Goal: Task Accomplishment & Management: Use online tool/utility

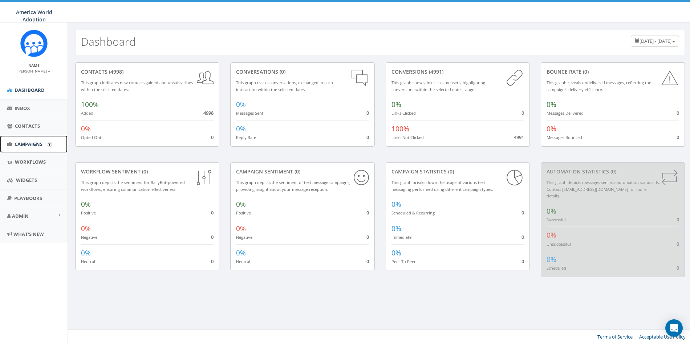
click at [23, 145] on span "Campaigns" at bounding box center [29, 144] width 28 height 7
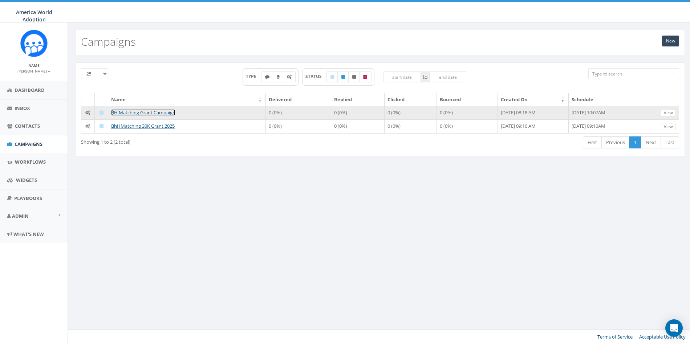
click at [154, 114] on link "BH Matching Grant Campaign" at bounding box center [143, 112] width 64 height 7
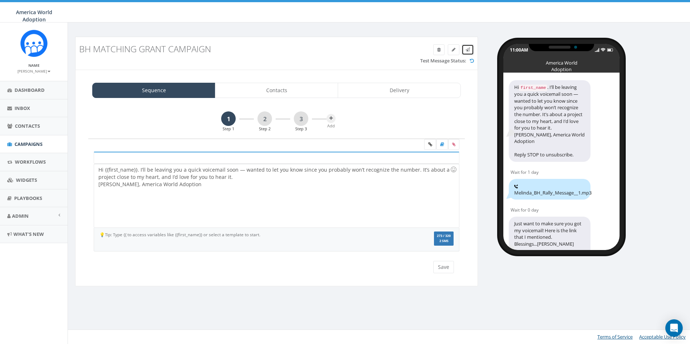
click at [470, 50] on link at bounding box center [468, 49] width 12 height 11
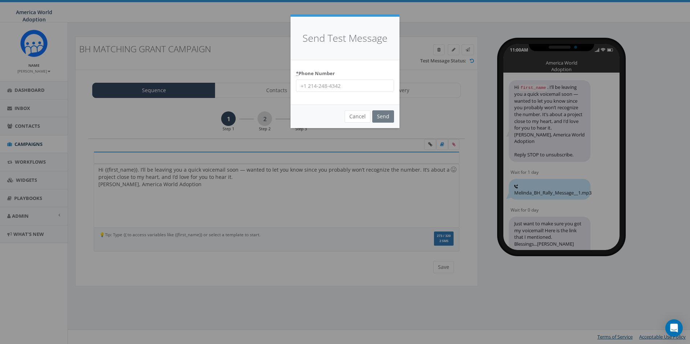
click at [329, 84] on input "* Phone Number" at bounding box center [345, 86] width 98 height 12
type input "8587365358"
click at [381, 118] on input "Send" at bounding box center [383, 116] width 22 height 12
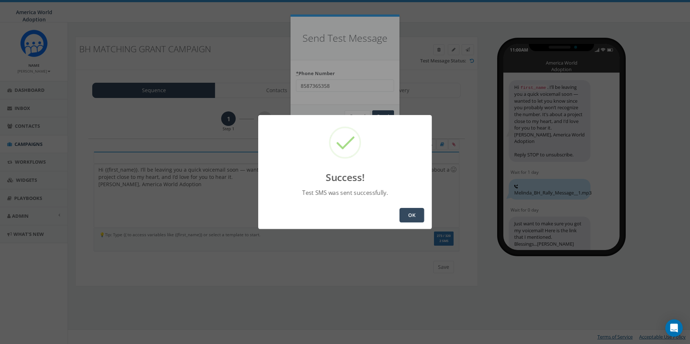
click at [417, 211] on button "OK" at bounding box center [412, 215] width 25 height 15
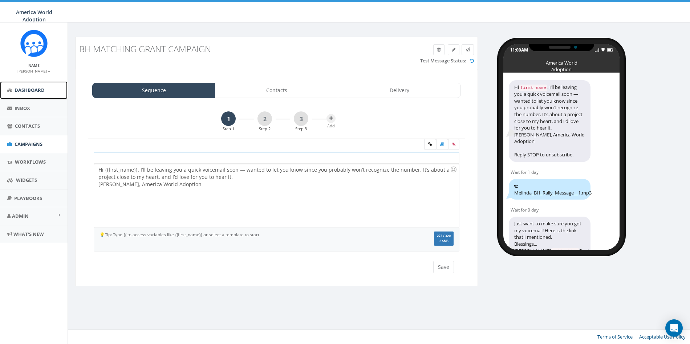
click at [24, 91] on span "Dashboard" at bounding box center [30, 90] width 30 height 7
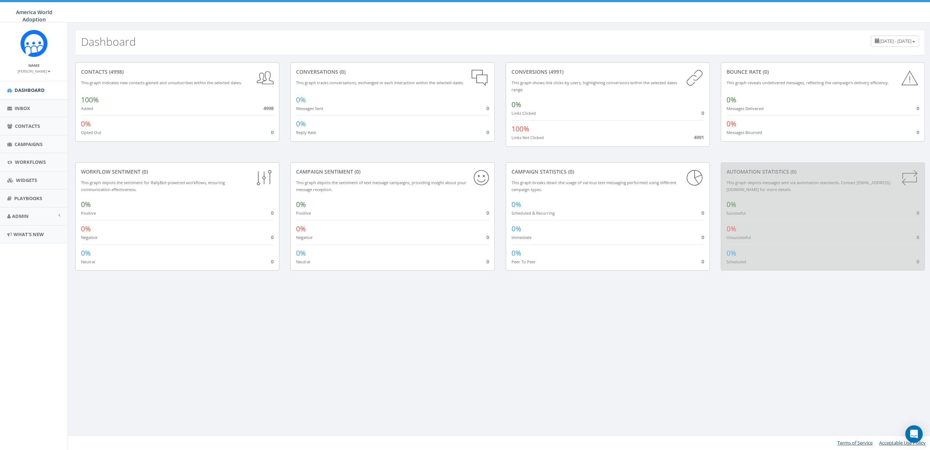
click at [255, 312] on div "Dashboard [DATE] - [DATE] contacts (4998) This graph indicates new contacts gai…" at bounding box center [500, 237] width 865 height 428
click at [25, 147] on span "Campaigns" at bounding box center [29, 144] width 28 height 7
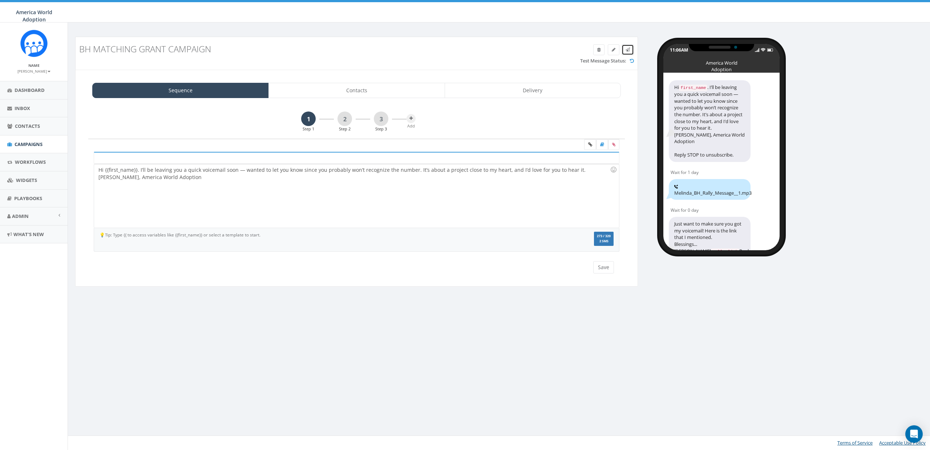
click at [627, 51] on icon at bounding box center [628, 50] width 4 height 4
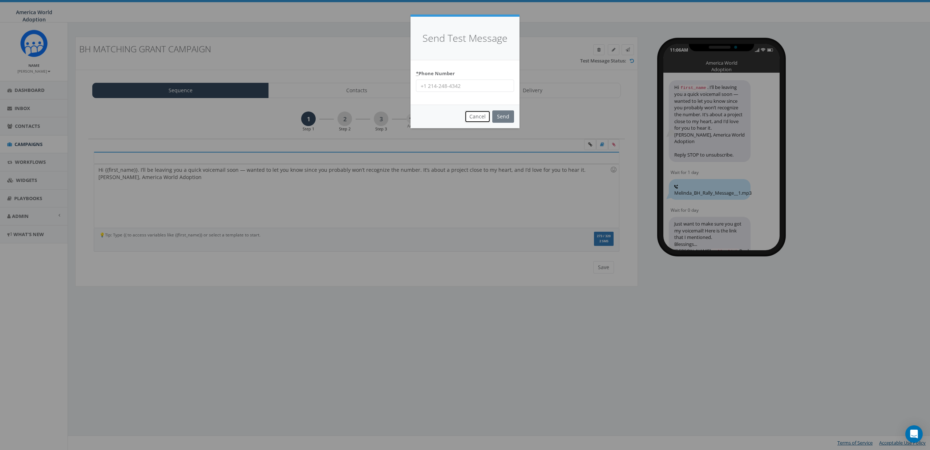
click at [480, 117] on button "Cancel" at bounding box center [478, 116] width 26 height 12
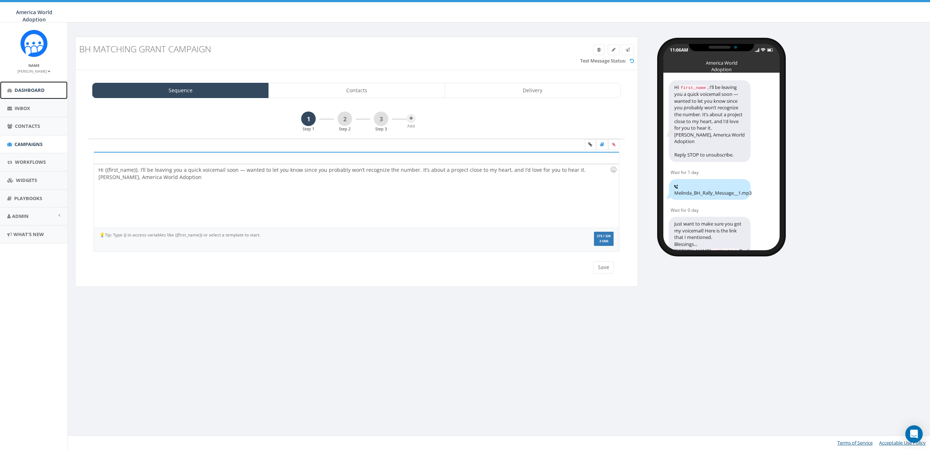
click at [32, 90] on span "Dashboard" at bounding box center [30, 90] width 30 height 7
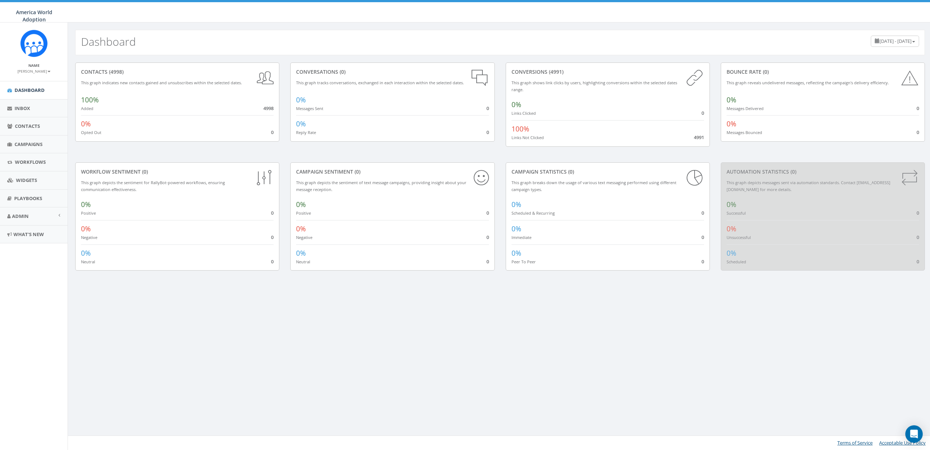
click at [34, 77] on div "Name [PERSON_NAME] Profile Sign Out" at bounding box center [34, 52] width 68 height 58
click at [35, 73] on small "[PERSON_NAME]" at bounding box center [33, 71] width 33 height 5
click at [37, 91] on link "Sign Out" at bounding box center [36, 91] width 57 height 9
